Goal: Find specific page/section: Find specific page/section

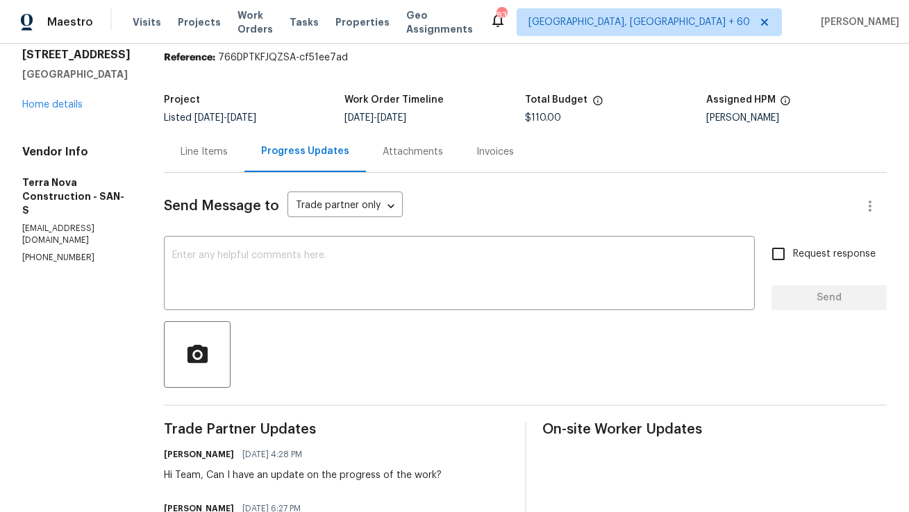
scroll to position [10, 0]
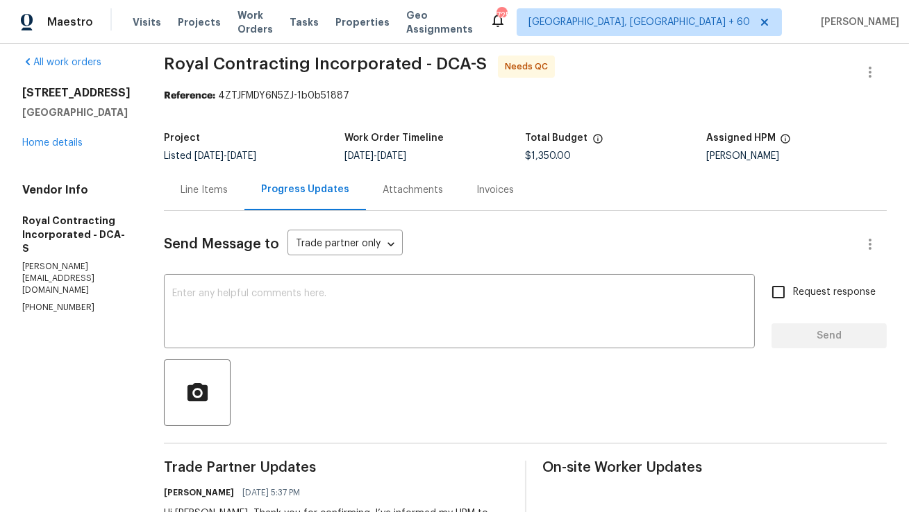
scroll to position [9, 0]
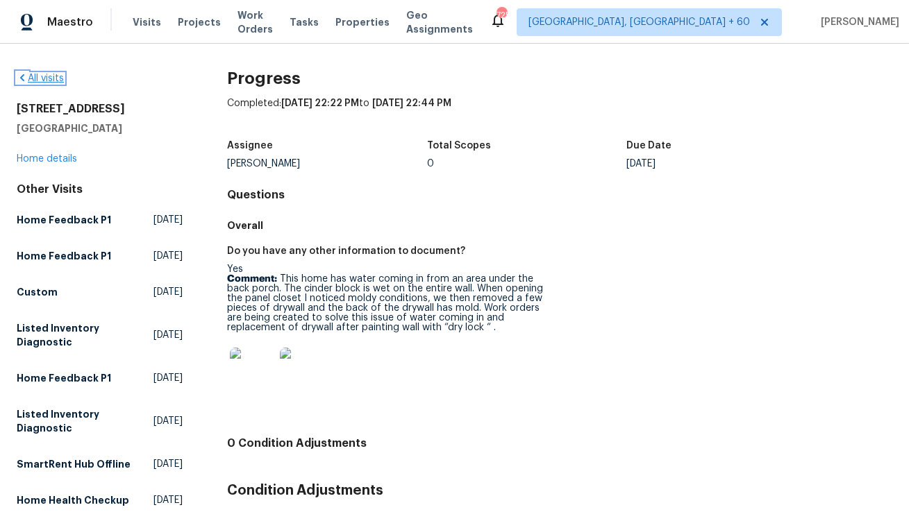
click at [58, 81] on link "All visits" at bounding box center [40, 79] width 47 height 10
click at [44, 158] on link "Home details" at bounding box center [47, 159] width 60 height 10
